Goal: Task Accomplishment & Management: Manage account settings

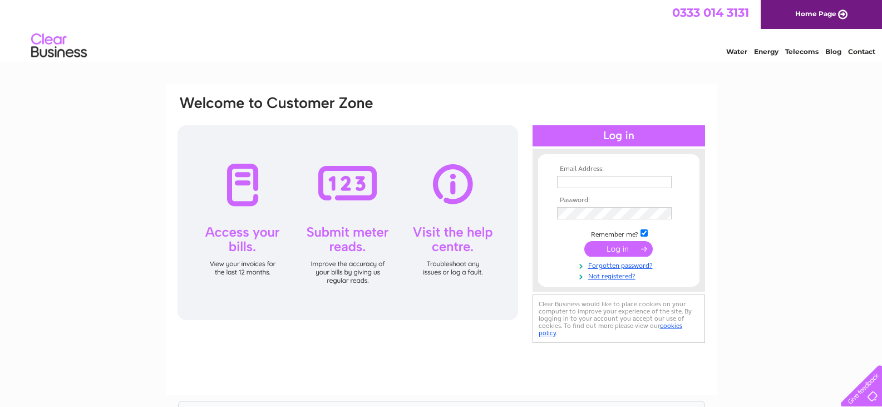
click at [588, 179] on input "text" at bounding box center [614, 182] width 115 height 12
type input "darren.herbert@furness-bs.co.uk"
click at [584, 242] on input "submit" at bounding box center [618, 250] width 68 height 16
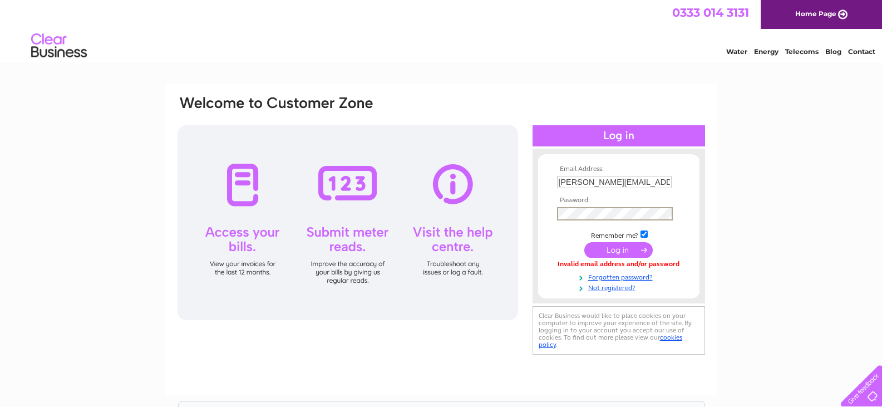
click at [584, 242] on input "submit" at bounding box center [618, 250] width 68 height 16
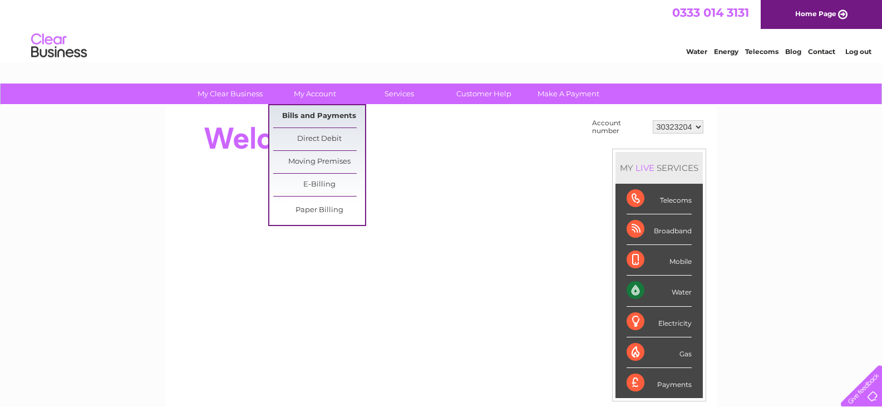
click at [311, 111] on link "Bills and Payments" at bounding box center [319, 116] width 92 height 22
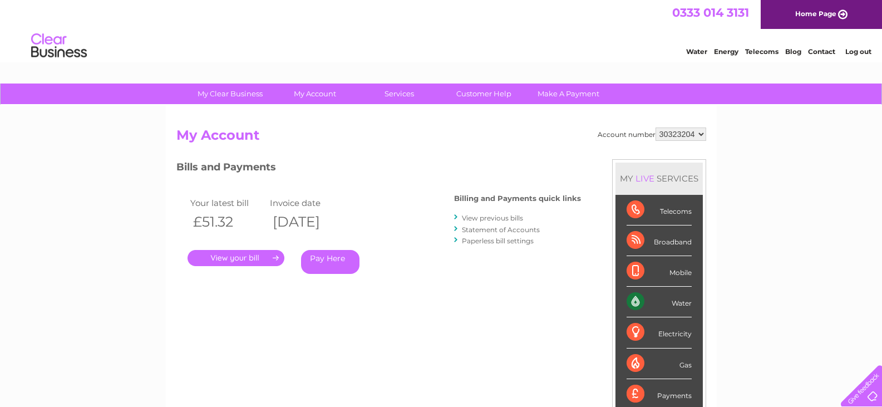
click at [227, 258] on link "." at bounding box center [236, 258] width 97 height 16
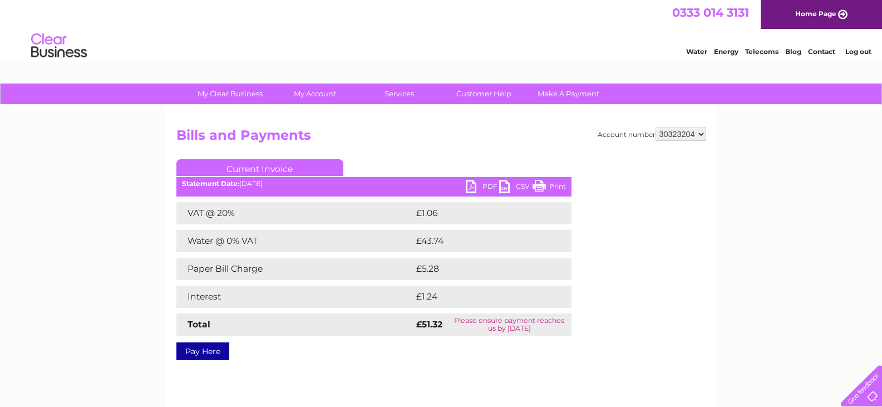
click at [479, 184] on link "PDF" at bounding box center [482, 188] width 33 height 16
